Goal: Register for event/course

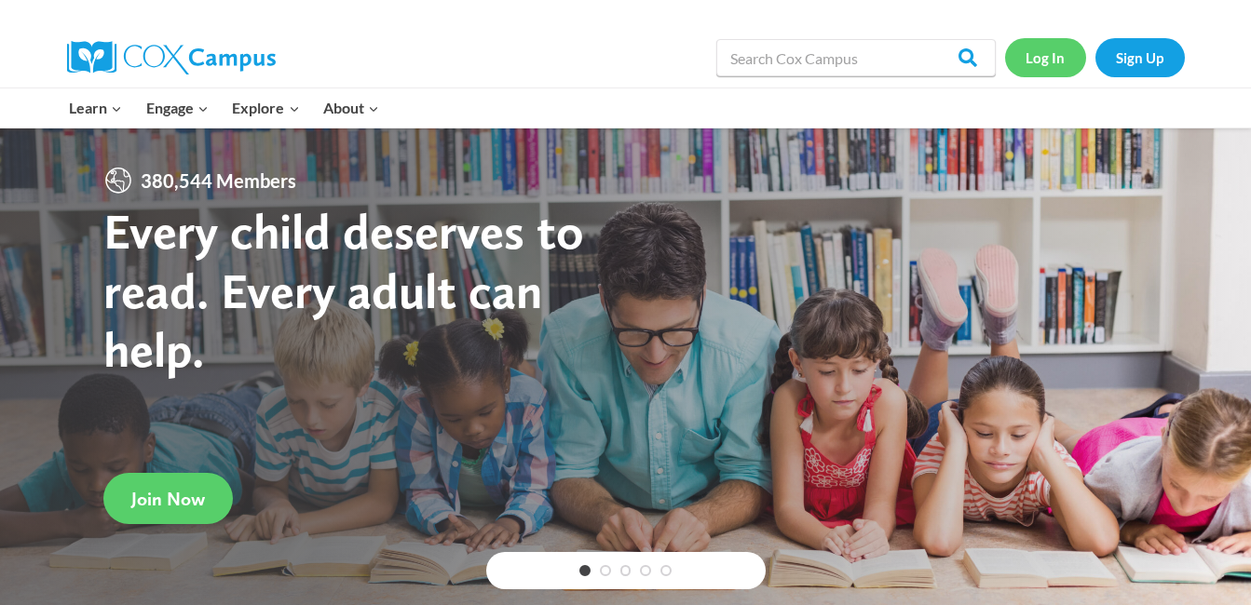
click at [1046, 64] on link "Log In" at bounding box center [1045, 57] width 81 height 38
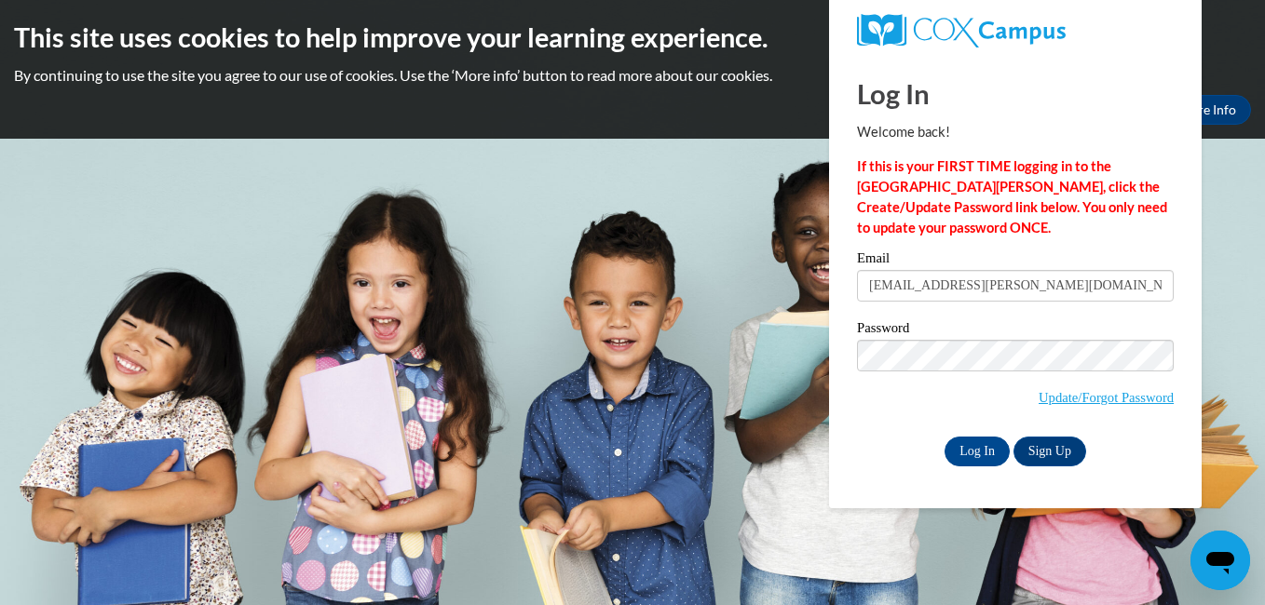
type input "marsil.tadros@mnps.org"
click at [980, 445] on input "Log In" at bounding box center [976, 452] width 65 height 30
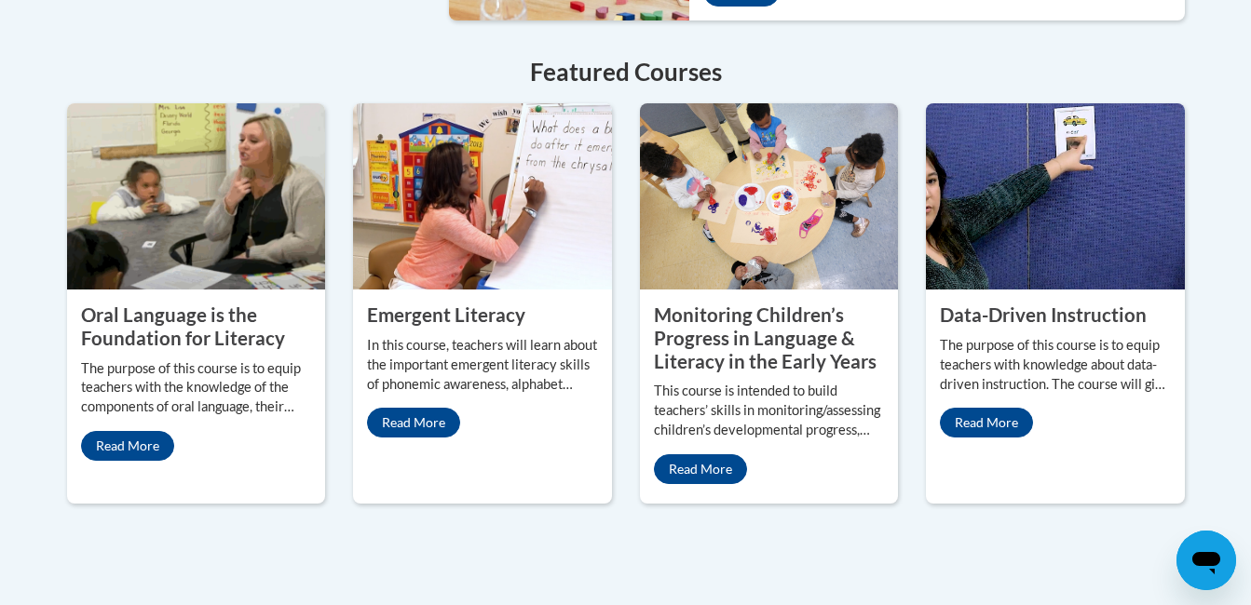
scroll to position [1727, 0]
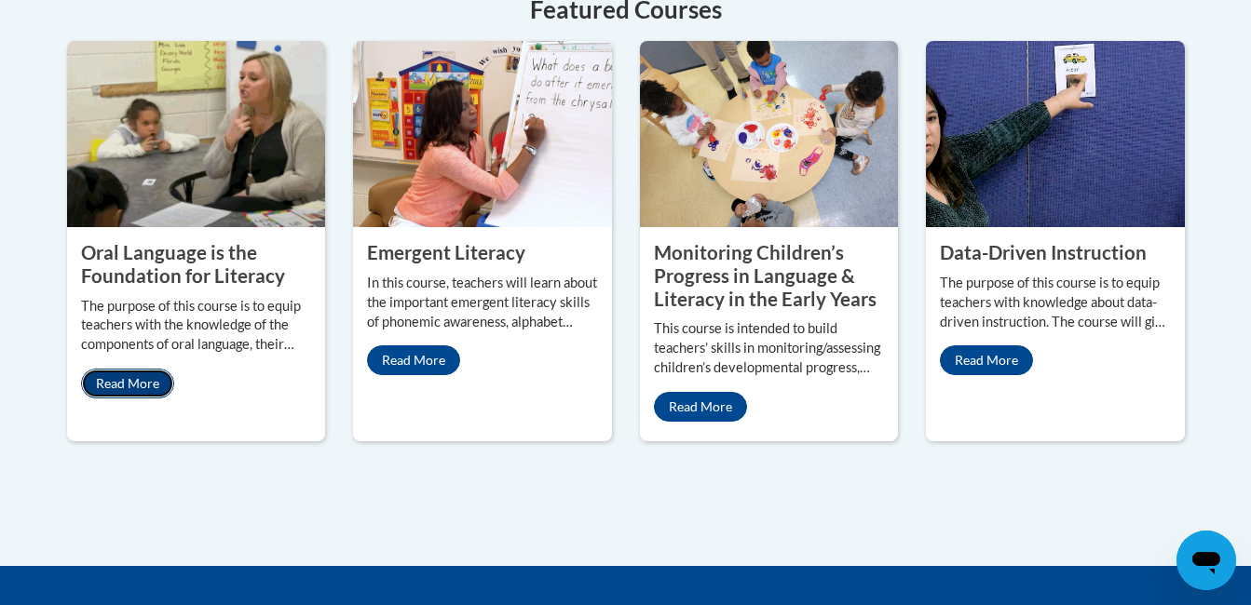
click at [124, 369] on link "Read More" at bounding box center [127, 384] width 93 height 30
click at [415, 345] on link "Read More" at bounding box center [413, 360] width 93 height 30
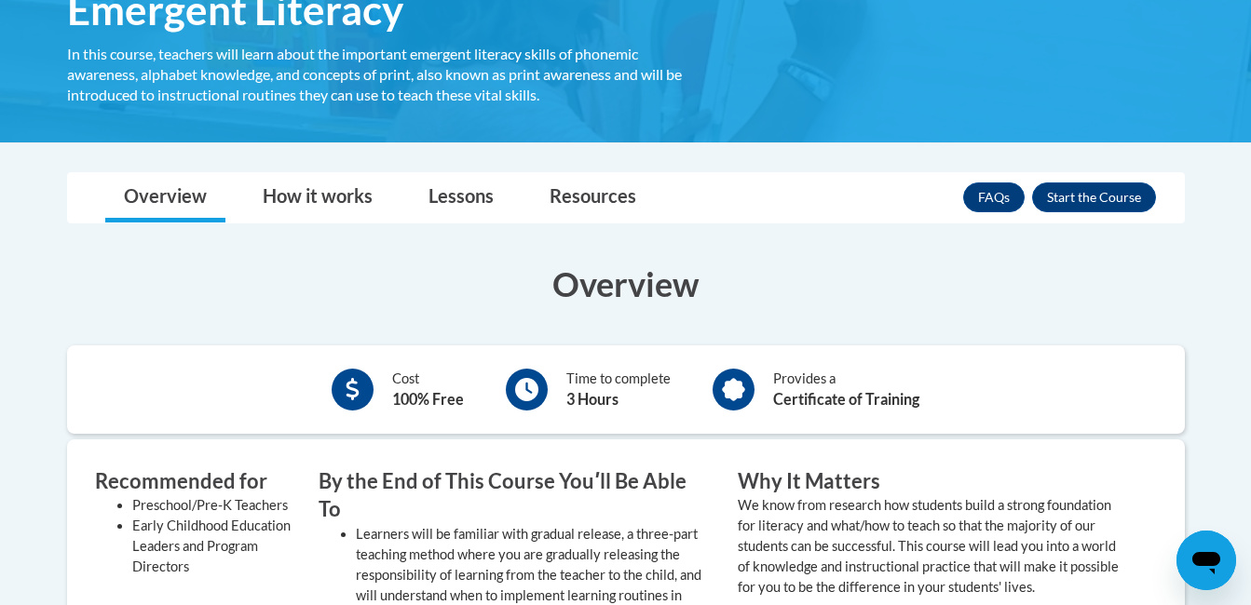
scroll to position [308, 0]
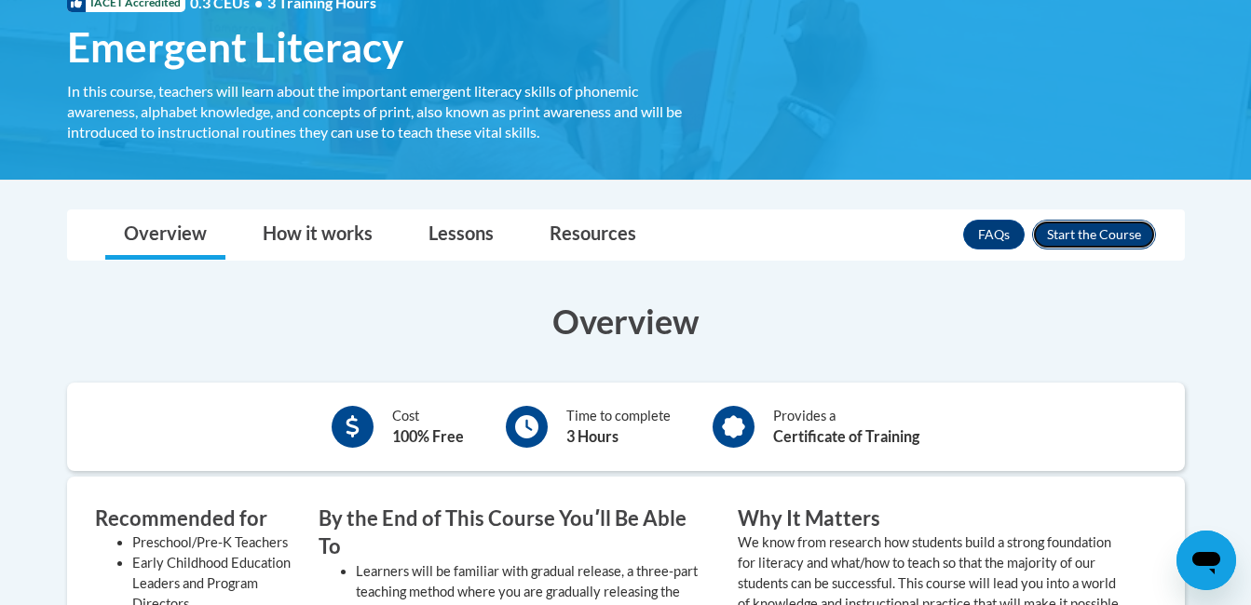
click at [1108, 234] on button "Enroll" at bounding box center [1094, 235] width 124 height 30
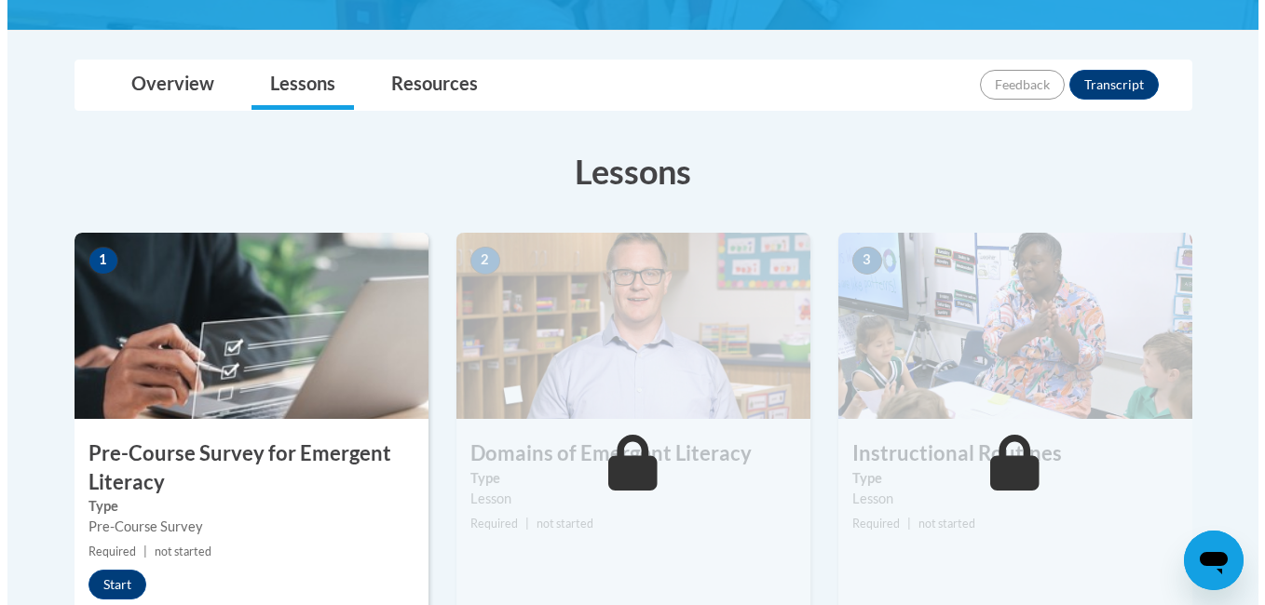
scroll to position [410, 0]
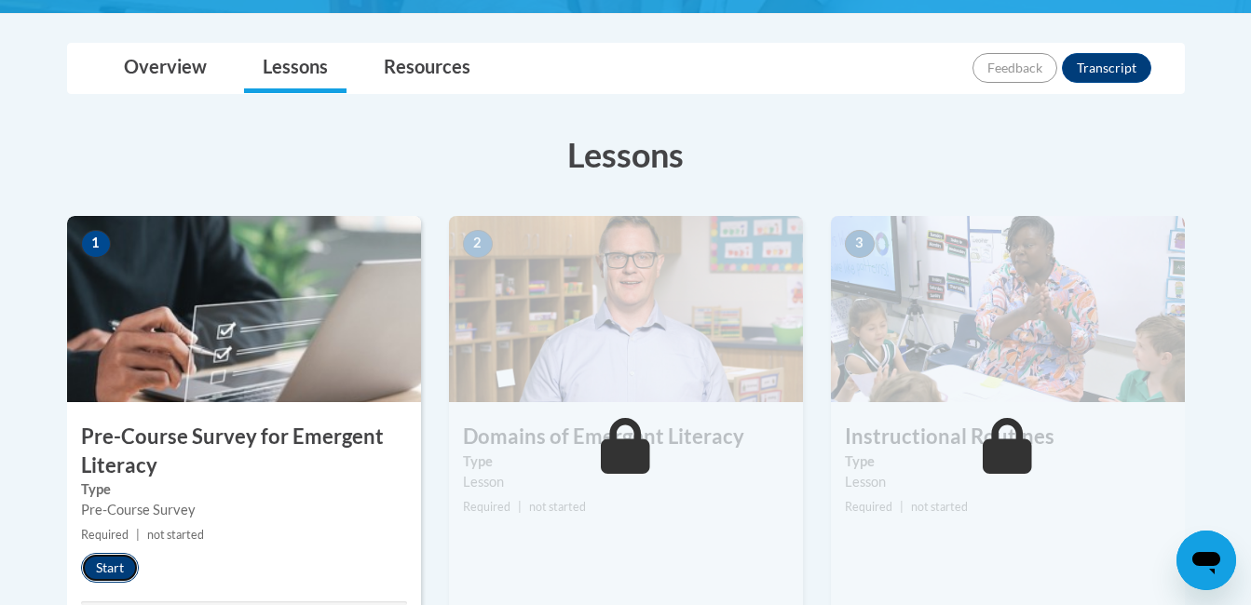
click at [97, 568] on button "Start" at bounding box center [110, 568] width 58 height 30
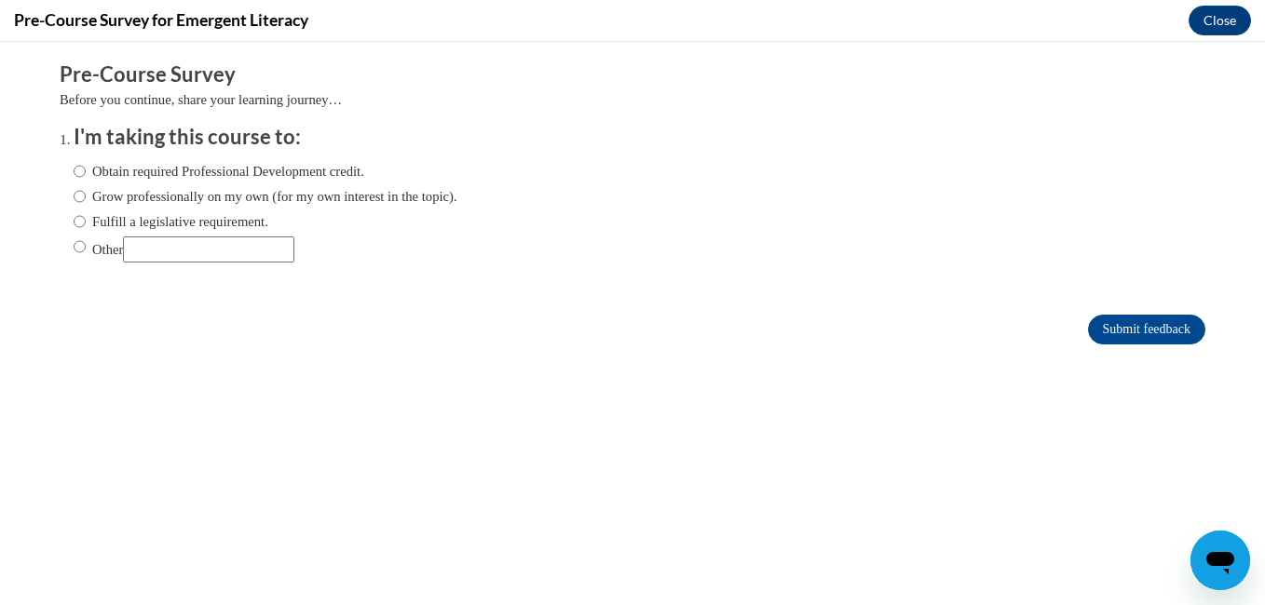
scroll to position [0, 0]
click at [74, 171] on input "Obtain required Professional Development credit." at bounding box center [80, 171] width 12 height 20
radio input "true"
click at [1153, 326] on input "Submit feedback" at bounding box center [1146, 330] width 117 height 30
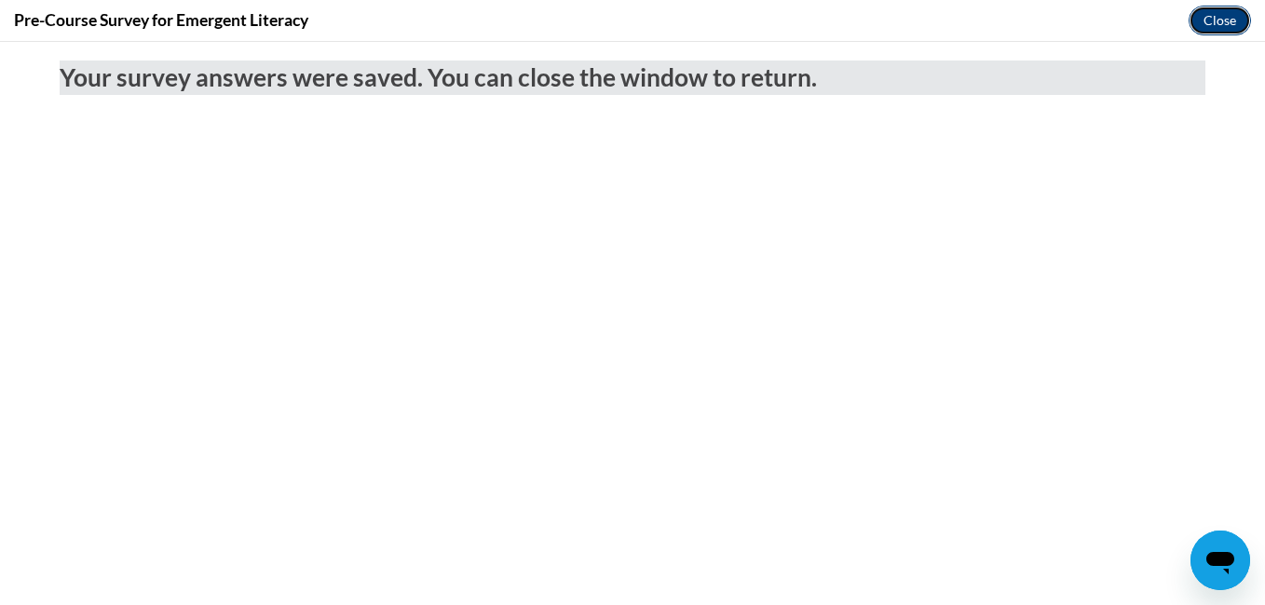
click at [1206, 26] on button "Close" at bounding box center [1219, 21] width 62 height 30
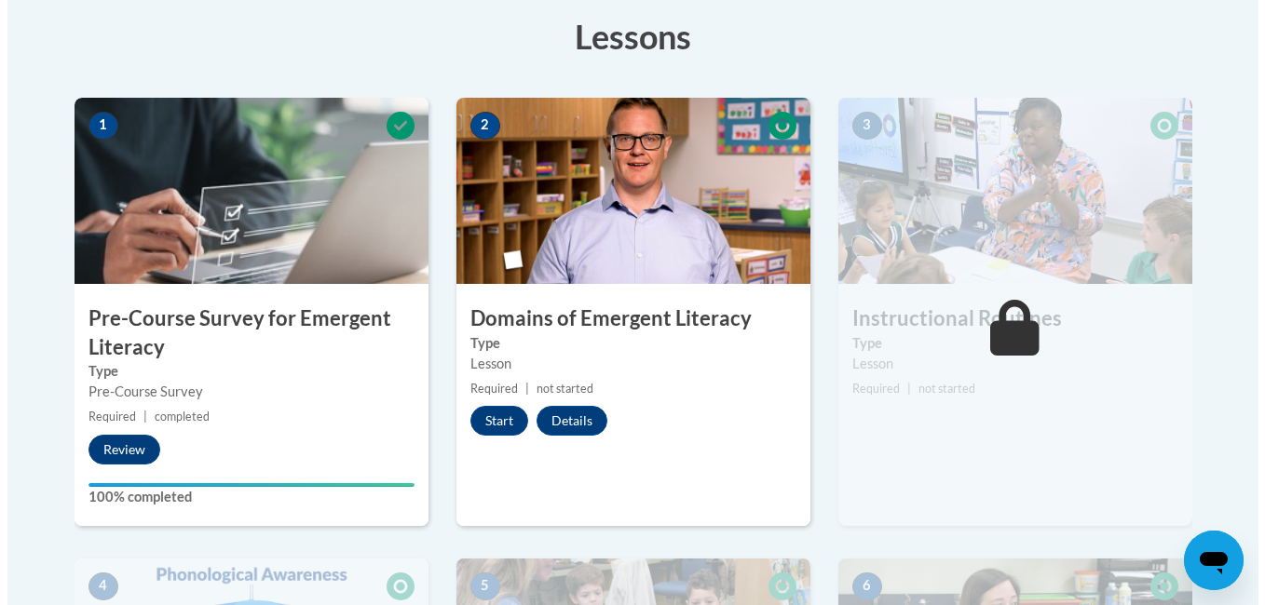
scroll to position [559, 0]
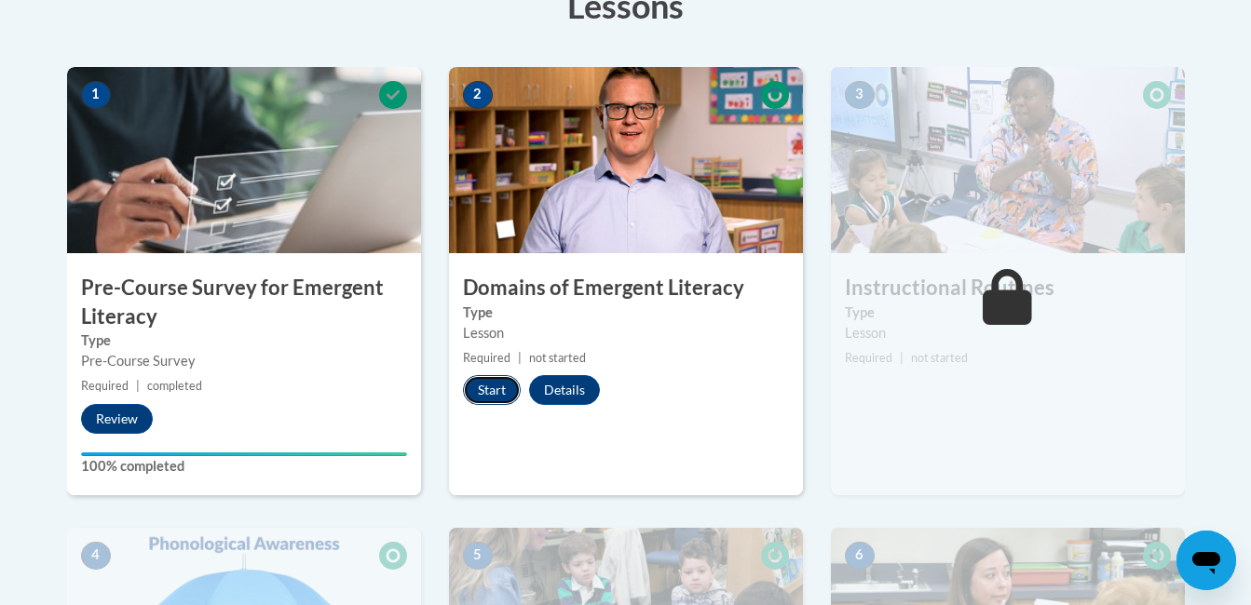
click at [498, 386] on button "Start" at bounding box center [492, 390] width 58 height 30
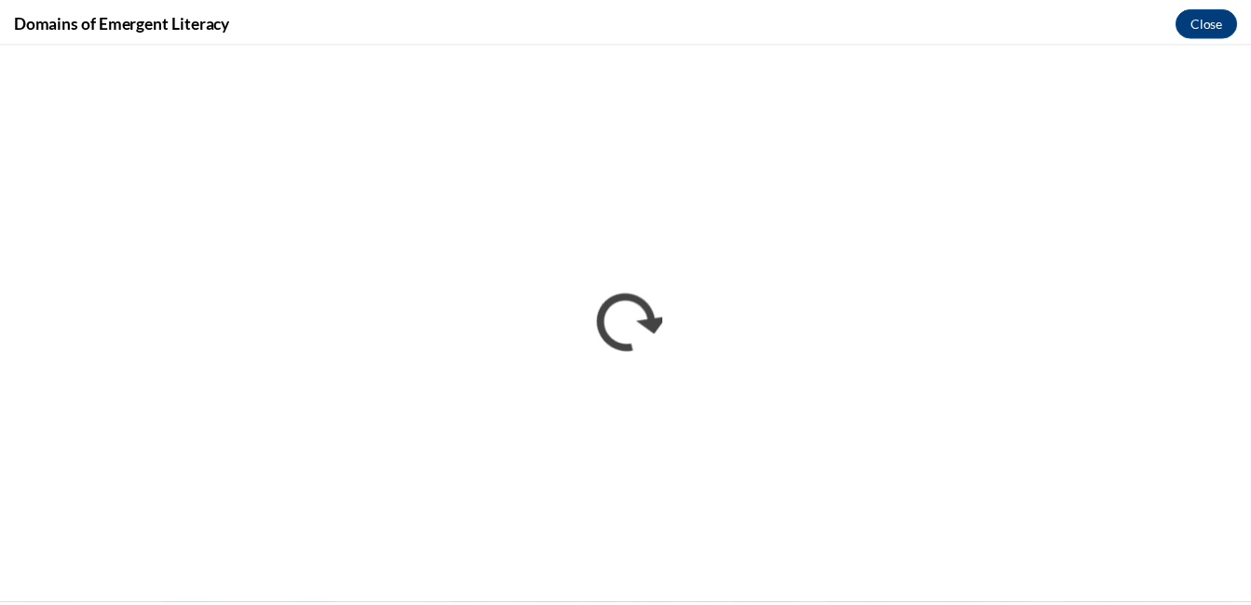
scroll to position [0, 0]
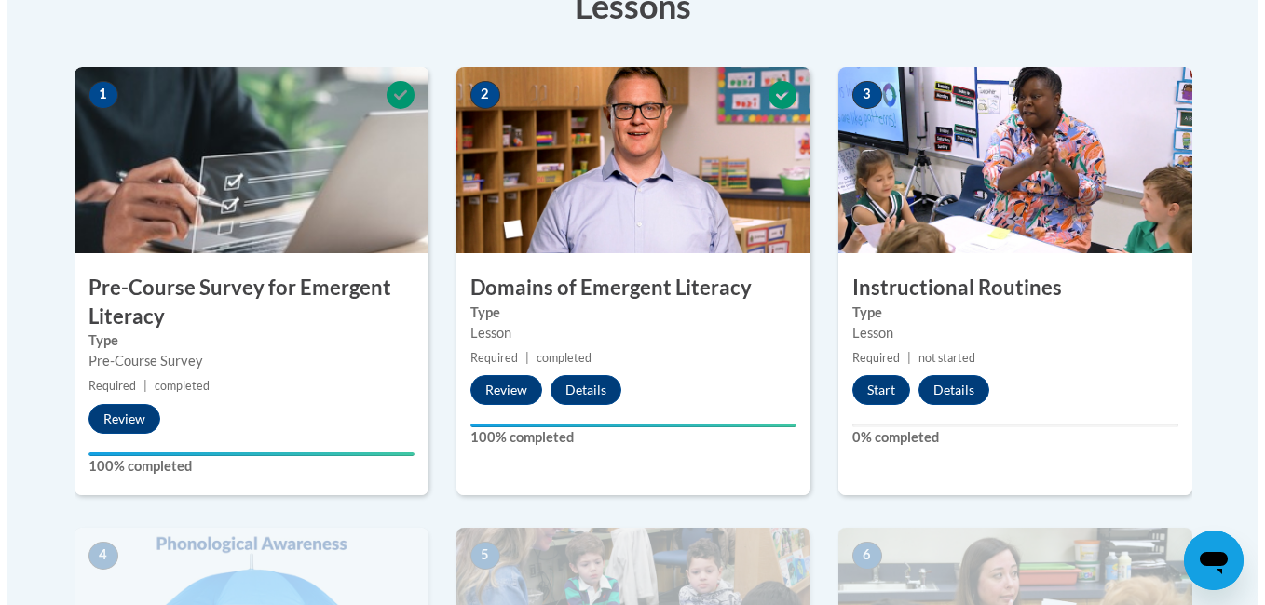
scroll to position [596, 0]
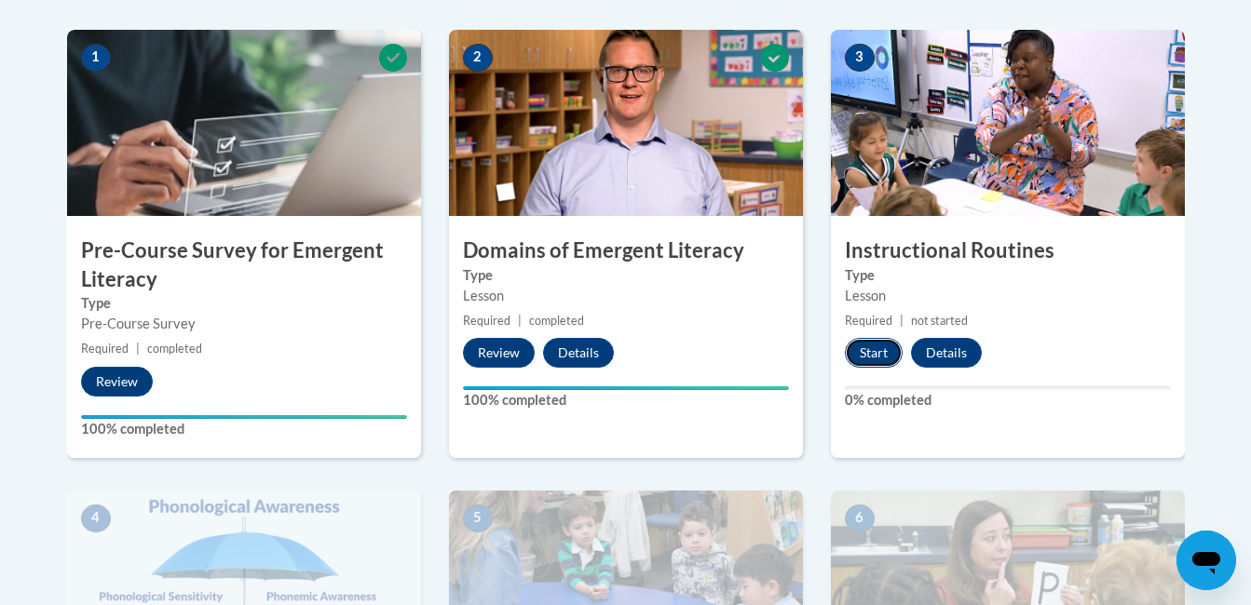
click at [877, 354] on button "Start" at bounding box center [874, 353] width 58 height 30
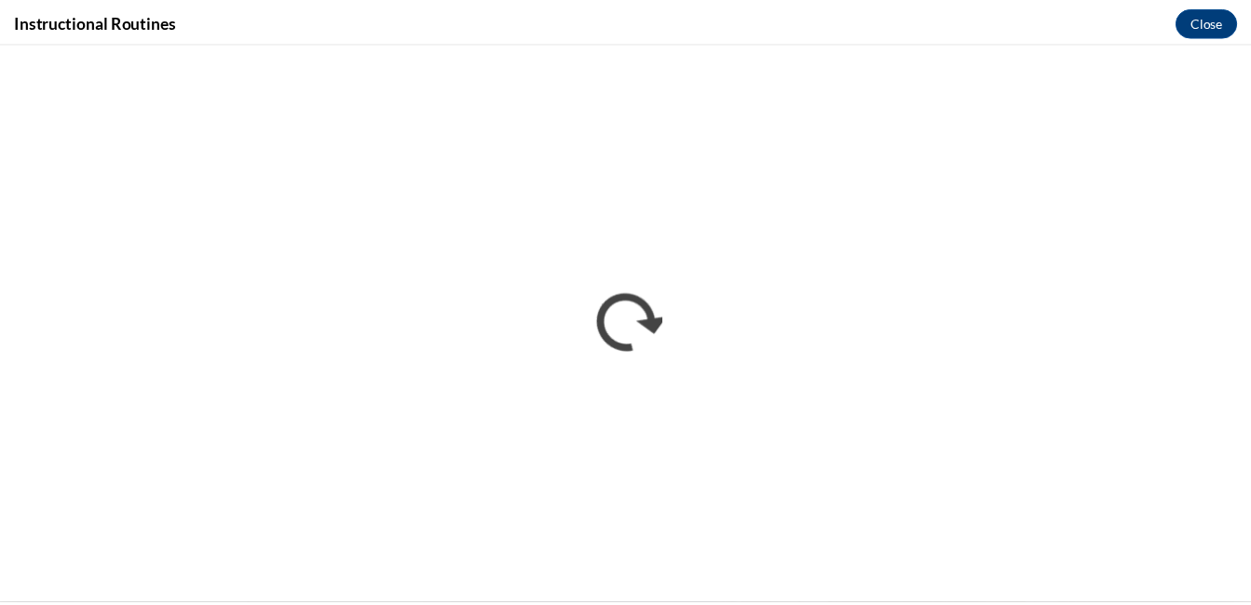
scroll to position [0, 0]
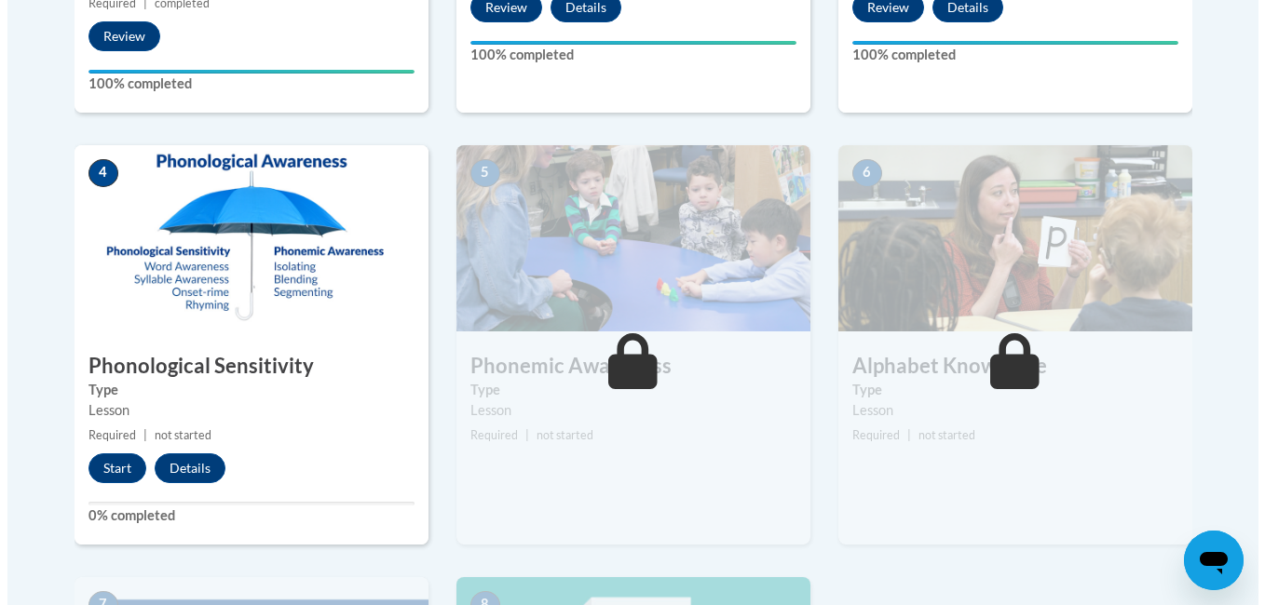
scroll to position [969, 0]
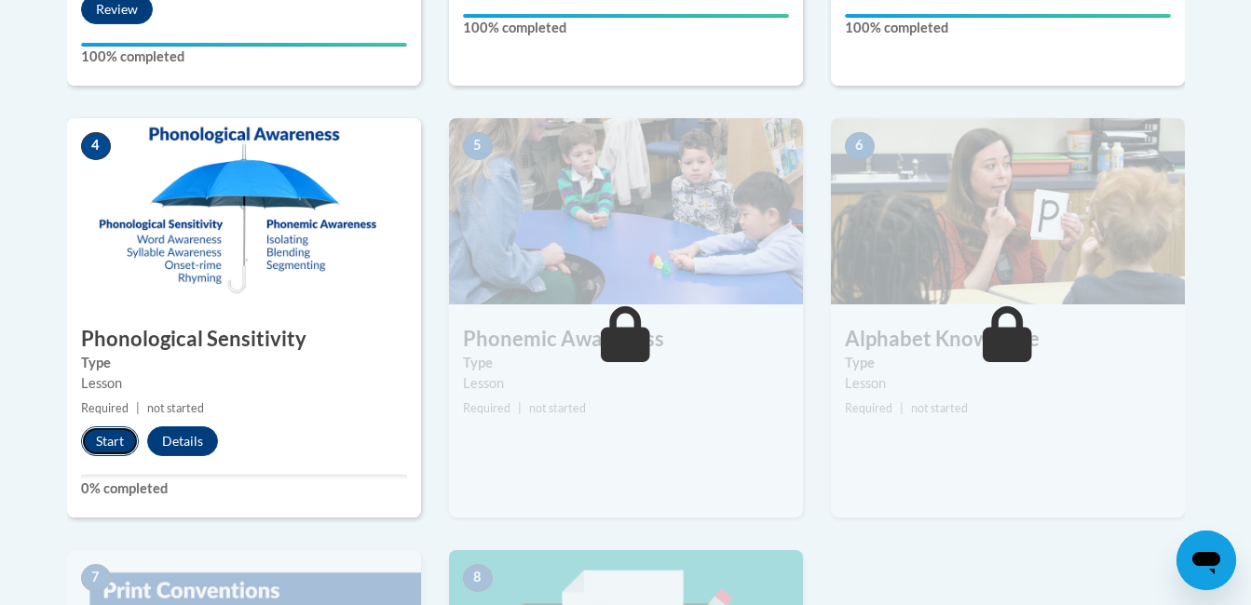
click at [108, 440] on button "Start" at bounding box center [110, 442] width 58 height 30
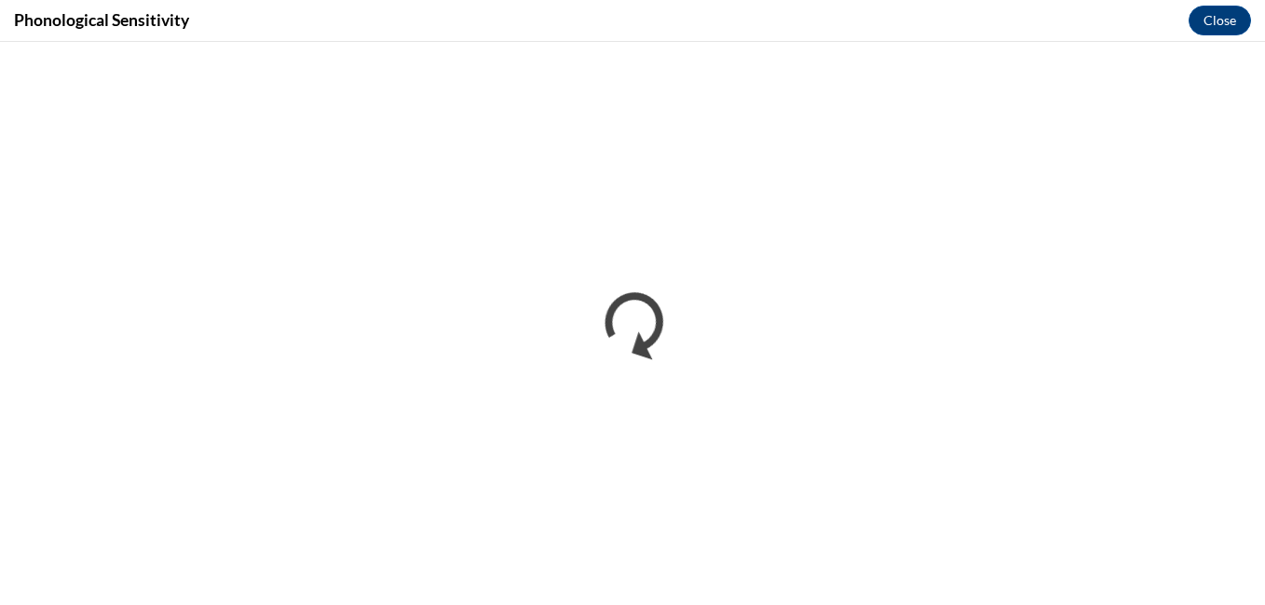
scroll to position [0, 0]
